Goal: Information Seeking & Learning: Find specific fact

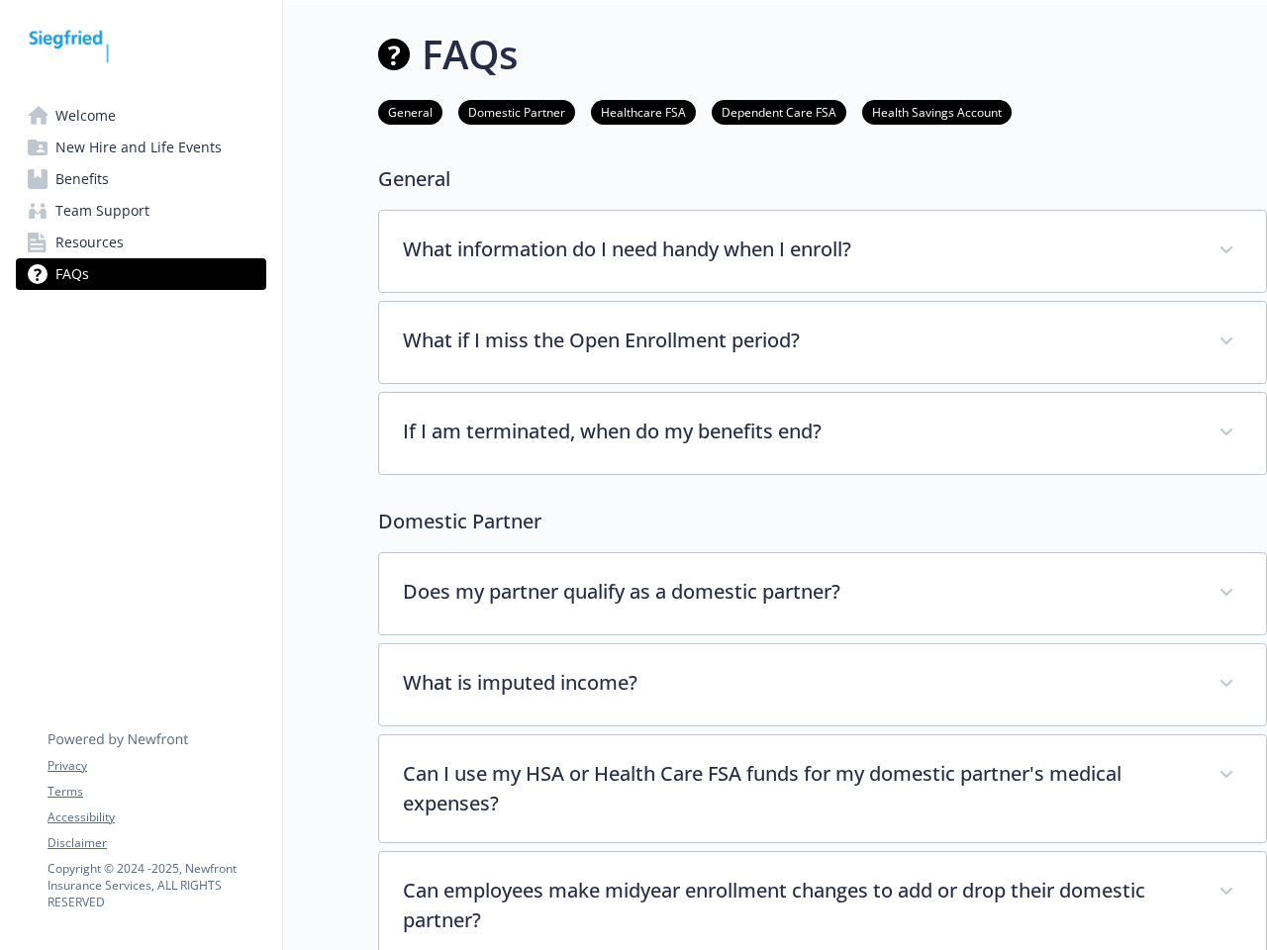
click at [633, 475] on div "If I am terminated, when do my benefits end? Your participation in the company’…" at bounding box center [822, 433] width 889 height 83
click at [156, 817] on link "Accessibility" at bounding box center [157, 818] width 218 height 18
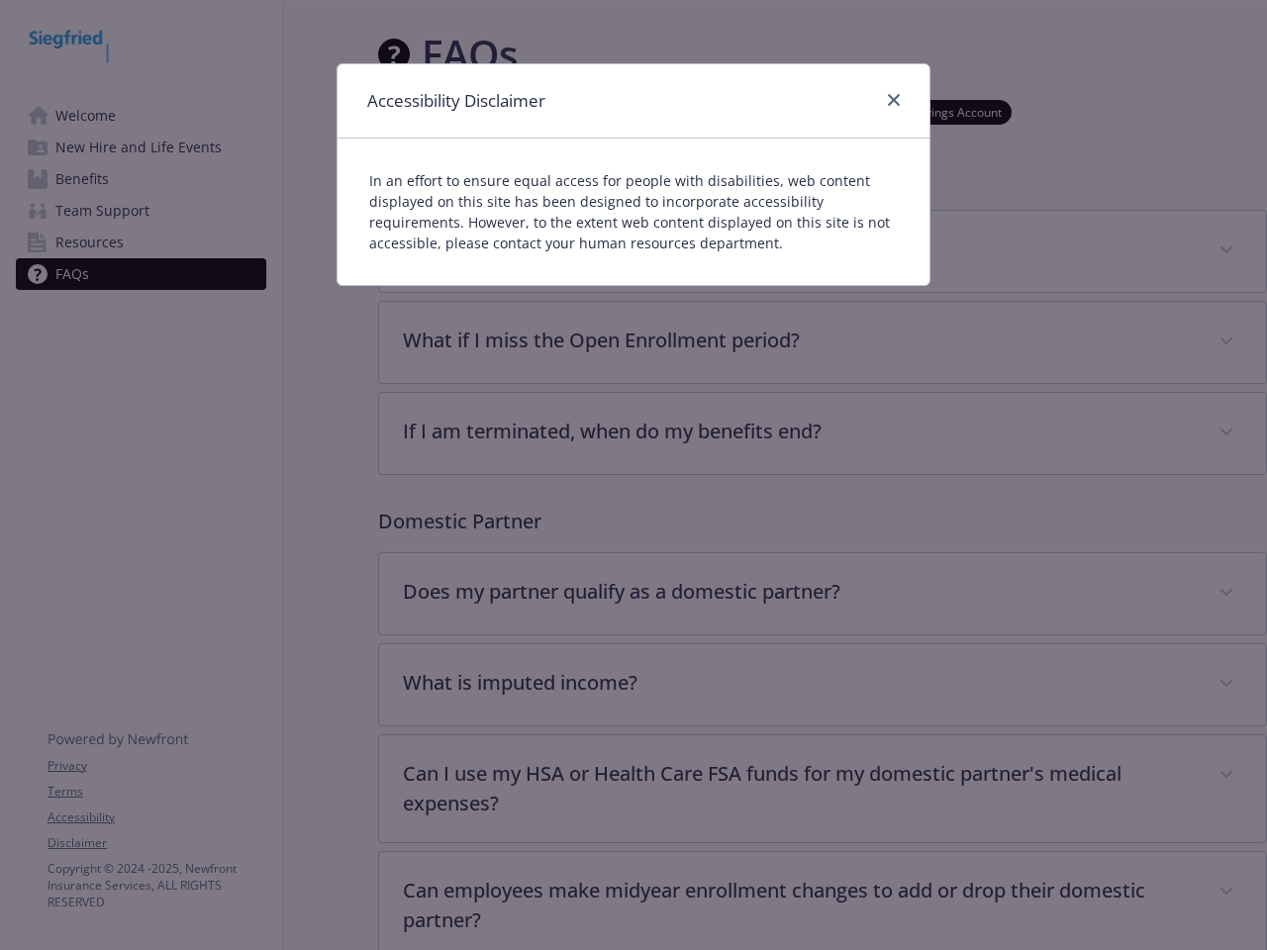
click at [156, 843] on div "Accessibility Disclaimer In an effort to ensure equal access for people with di…" at bounding box center [633, 475] width 1267 height 950
click at [822, 251] on p "In an effort to ensure equal access for people with disabilities, web content d…" at bounding box center [633, 211] width 528 height 83
click at [822, 342] on div "Accessibility Disclaimer In an effort to ensure equal access for people with di…" at bounding box center [633, 475] width 1267 height 950
click at [822, 433] on div "Accessibility Disclaimer In an effort to ensure equal access for people with di…" at bounding box center [633, 475] width 1267 height 950
click at [822, 594] on div "Accessibility Disclaimer In an effort to ensure equal access for people with di…" at bounding box center [633, 475] width 1267 height 950
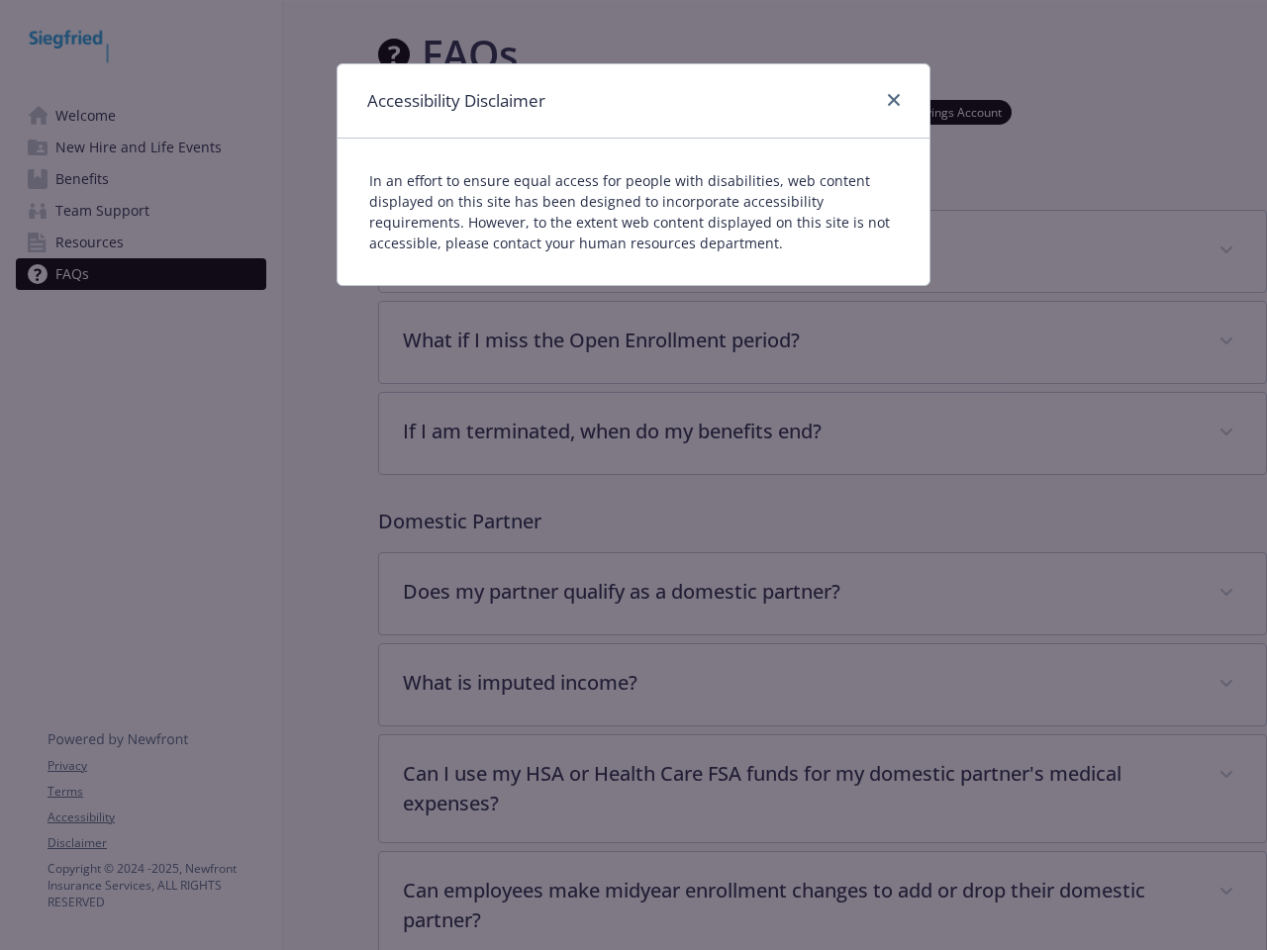
click at [822, 685] on div "Accessibility Disclaimer In an effort to ensure equal access for people with di…" at bounding box center [633, 475] width 1267 height 950
click at [822, 789] on div "Accessibility Disclaimer In an effort to ensure equal access for people with di…" at bounding box center [633, 475] width 1267 height 950
click at [822, 901] on div "Accessibility Disclaimer In an effort to ensure equal access for people with di…" at bounding box center [633, 475] width 1267 height 950
